Goal: Check status: Check status

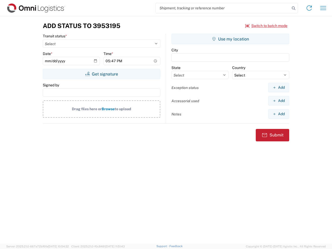
click at [223, 8] on input "search" at bounding box center [223, 8] width 135 height 10
click at [294, 8] on icon at bounding box center [293, 8] width 7 height 7
click at [310, 8] on icon at bounding box center [309, 8] width 8 height 8
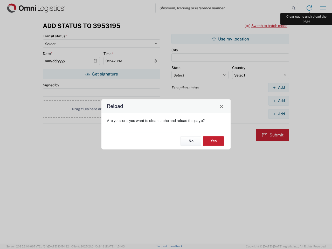
click at [324, 8] on div "Reload Are you sure, you want to clear cache and reload the page? No Yes" at bounding box center [166, 124] width 332 height 249
click at [267, 26] on div "Reload Are you sure, you want to clear cache and reload the page? No Yes" at bounding box center [166, 124] width 332 height 249
click at [102, 74] on div "Reload Are you sure, you want to clear cache and reload the page? No Yes" at bounding box center [166, 124] width 332 height 249
click at [231, 39] on div "Reload Are you sure, you want to clear cache and reload the page? No Yes" at bounding box center [166, 124] width 332 height 249
click at [279, 88] on div "Reload Are you sure, you want to clear cache and reload the page? No Yes" at bounding box center [166, 124] width 332 height 249
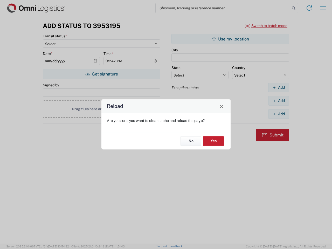
click at [279, 101] on div "Reload Are you sure, you want to clear cache and reload the page? No Yes" at bounding box center [166, 124] width 332 height 249
click at [279, 114] on div "Reload Are you sure, you want to clear cache and reload the page? No Yes" at bounding box center [166, 124] width 332 height 249
